Goal: Navigation & Orientation: Find specific page/section

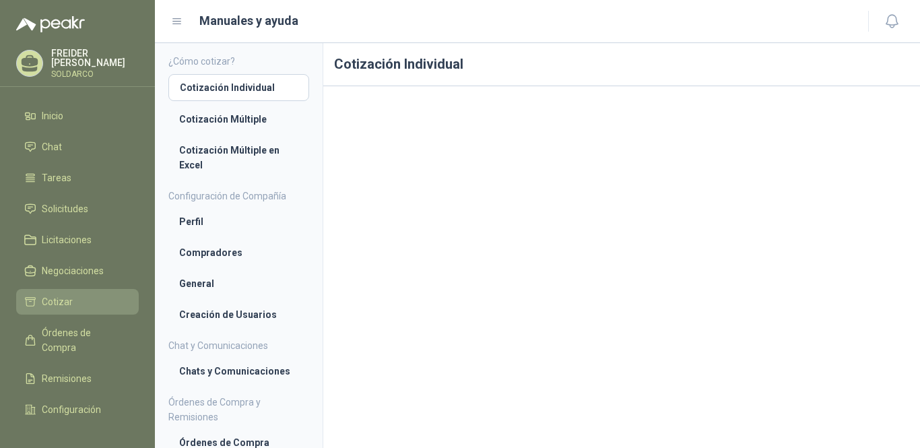
click at [66, 300] on span "Cotizar" at bounding box center [57, 301] width 31 height 15
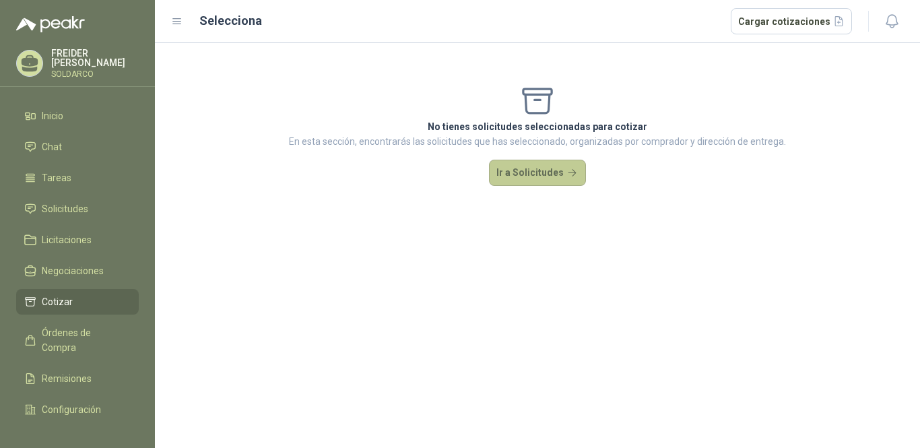
click at [524, 166] on button "Ir a Solicitudes" at bounding box center [537, 173] width 97 height 27
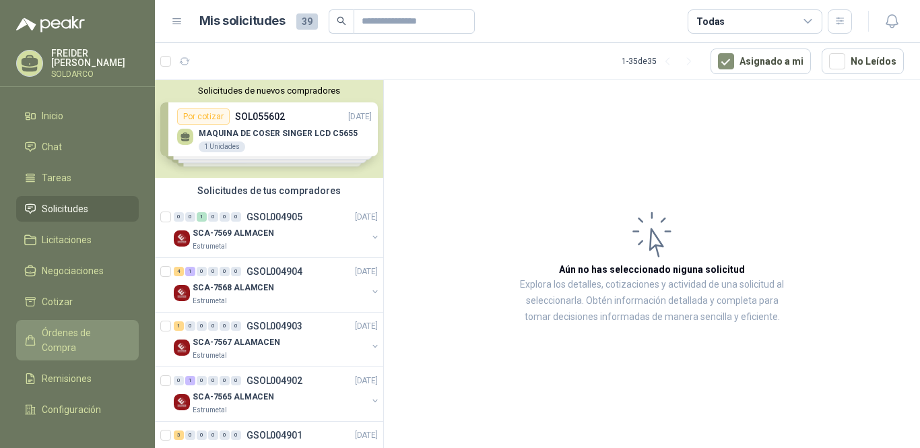
click at [63, 338] on span "Órdenes de Compra" at bounding box center [84, 340] width 84 height 30
